Goal: Information Seeking & Learning: Learn about a topic

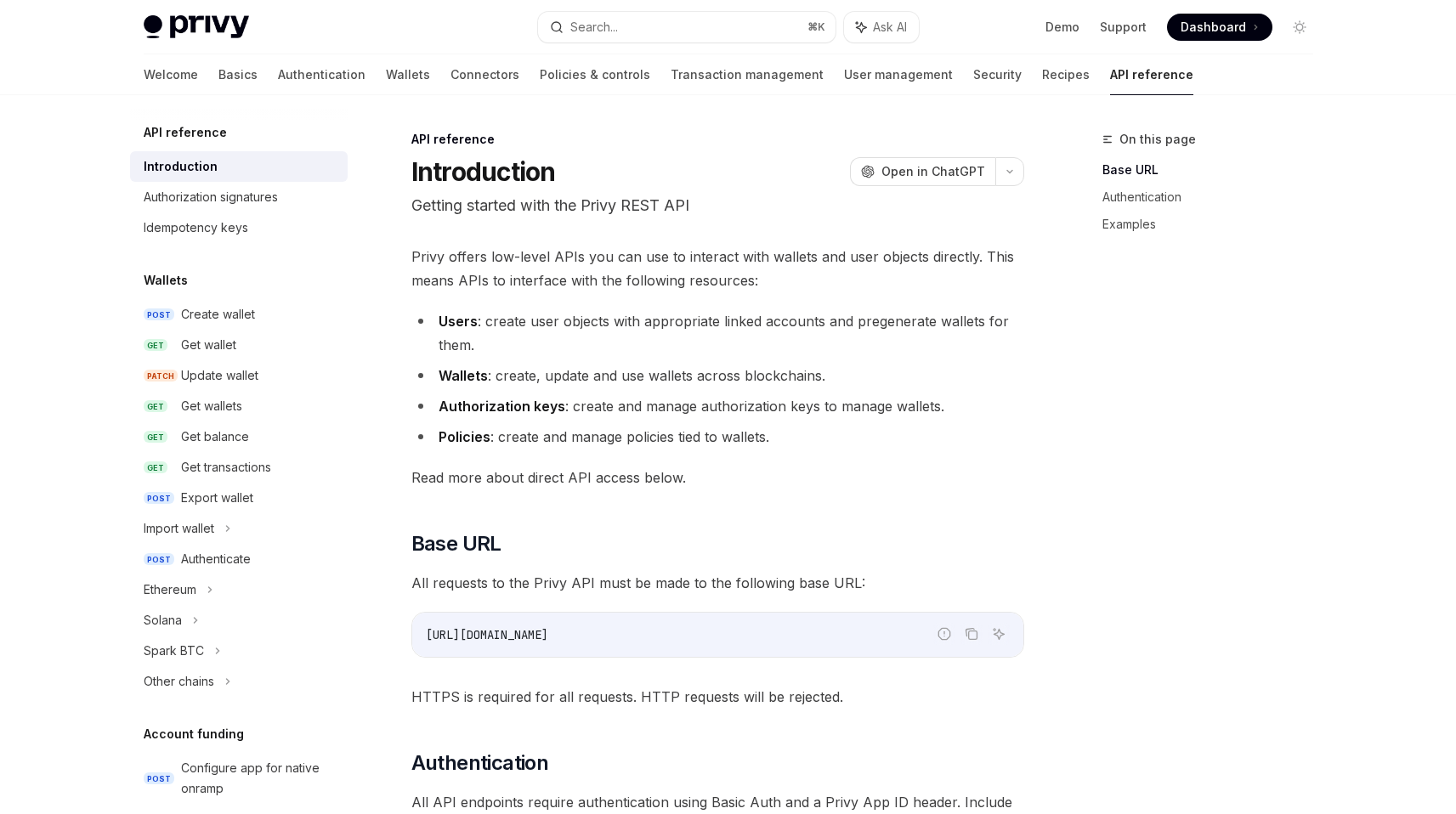
click at [208, 140] on h5 "API reference" at bounding box center [186, 132] width 83 height 21
click at [208, 135] on h5 "API reference" at bounding box center [186, 132] width 83 height 21
click at [278, 63] on link "Authentication" at bounding box center [321, 74] width 88 height 41
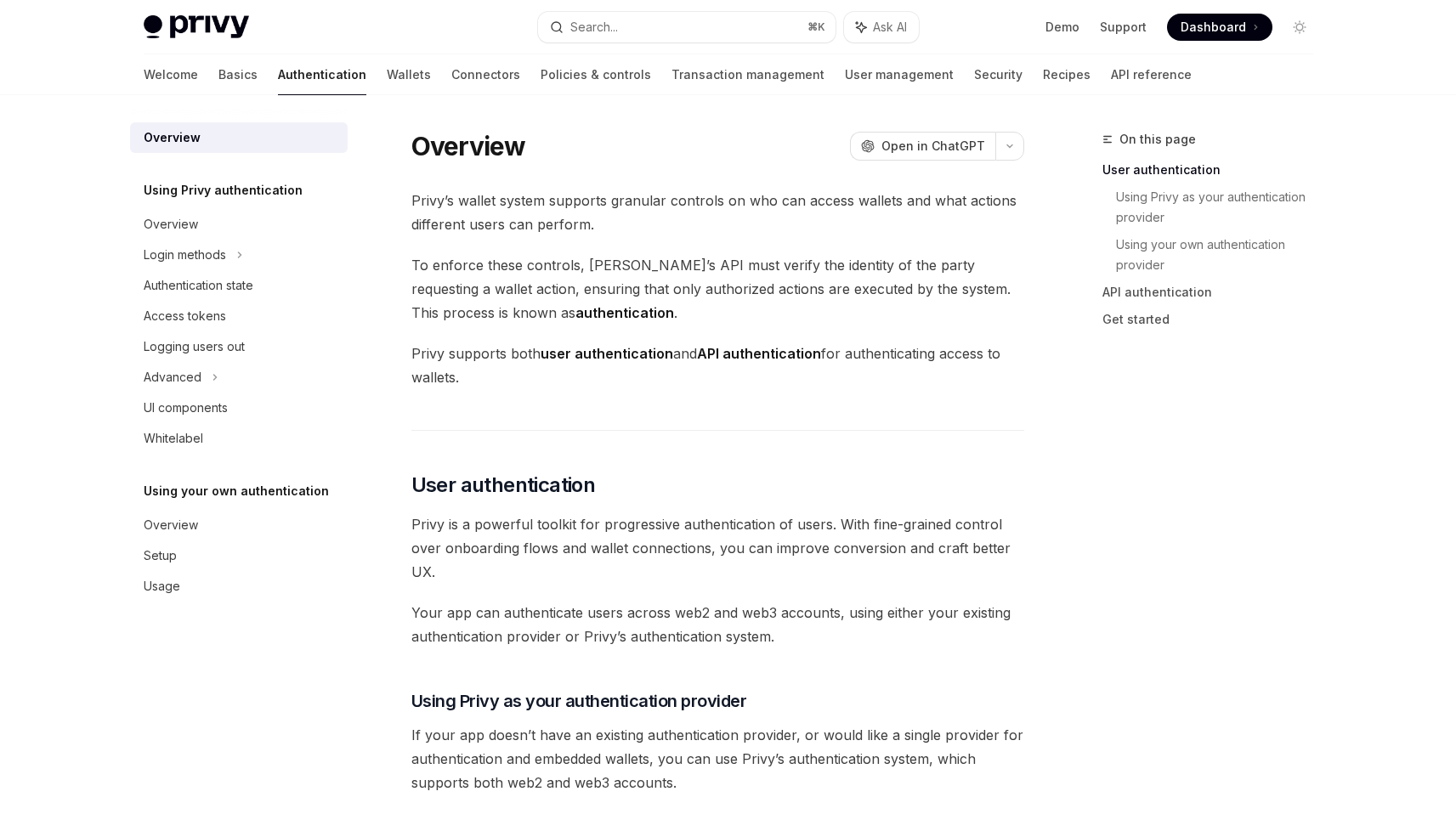
click at [218, 79] on link "Basics" at bounding box center [237, 74] width 39 height 41
type textarea "*"
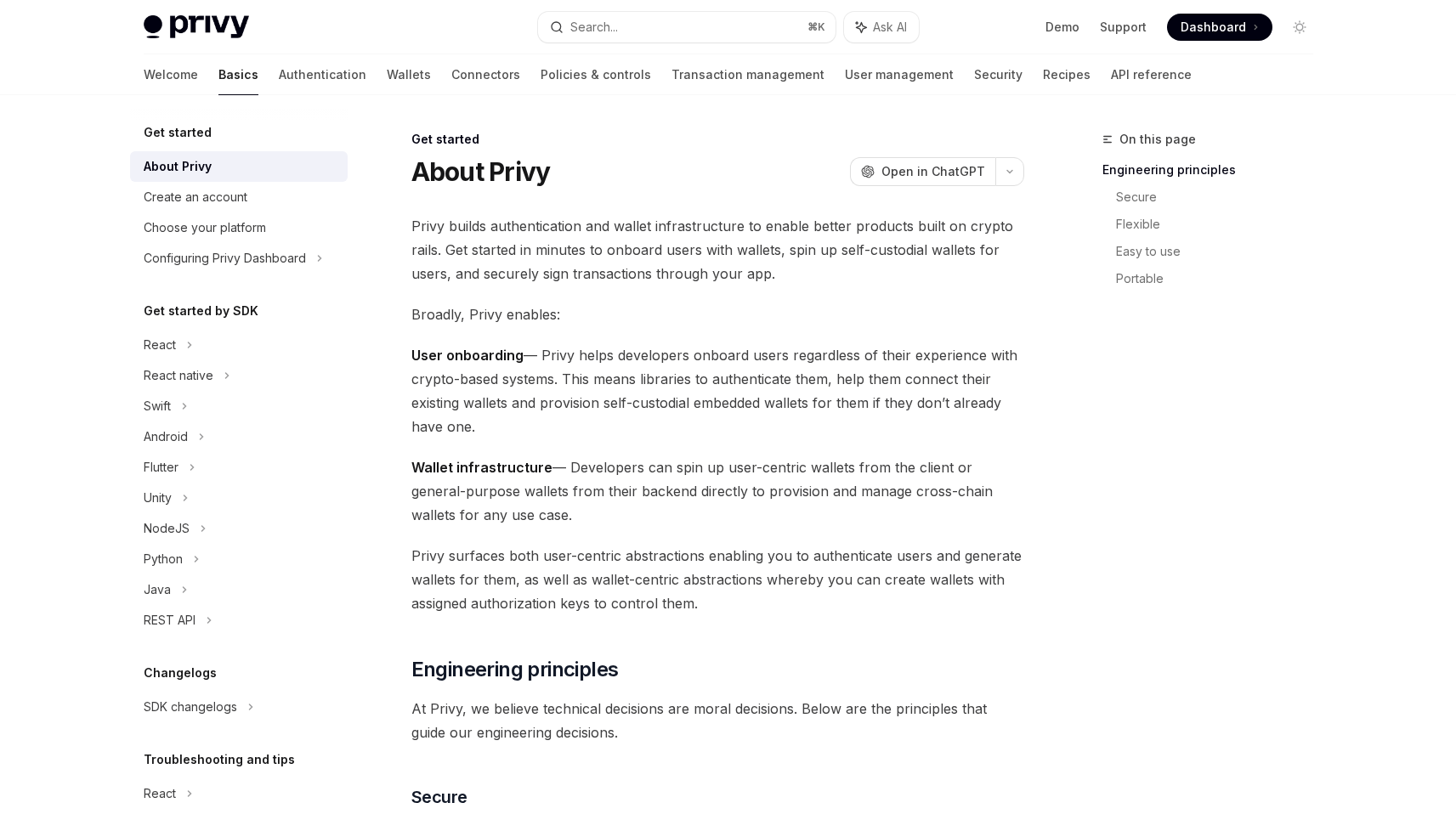
click at [651, 366] on span "User onboarding — Privy helps developers onboard users regardless of their expe…" at bounding box center [717, 390] width 613 height 95
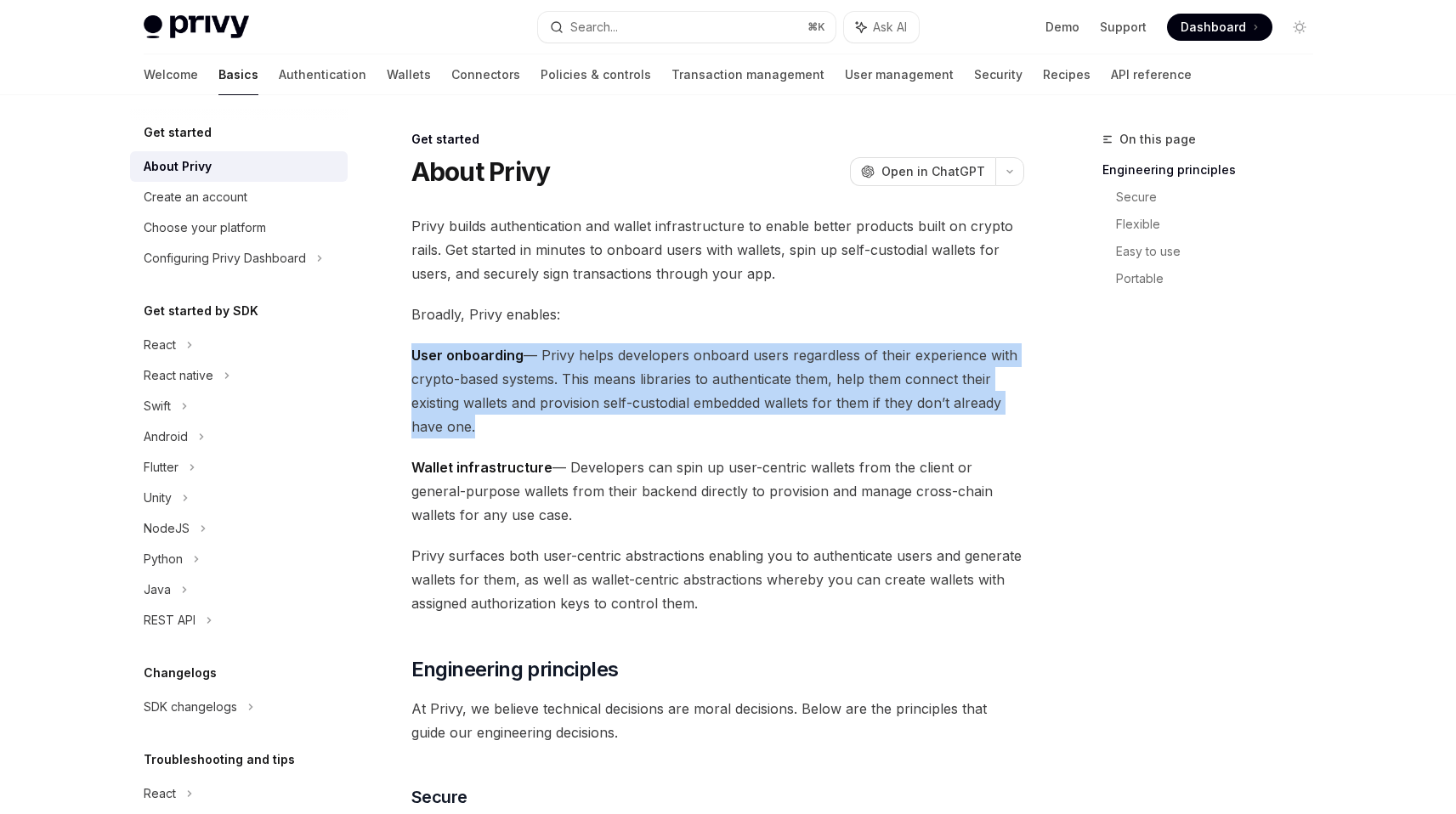
click at [651, 366] on span "User onboarding — Privy helps developers onboard users regardless of their expe…" at bounding box center [717, 390] width 613 height 95
